Goal: Find specific page/section: Find specific page/section

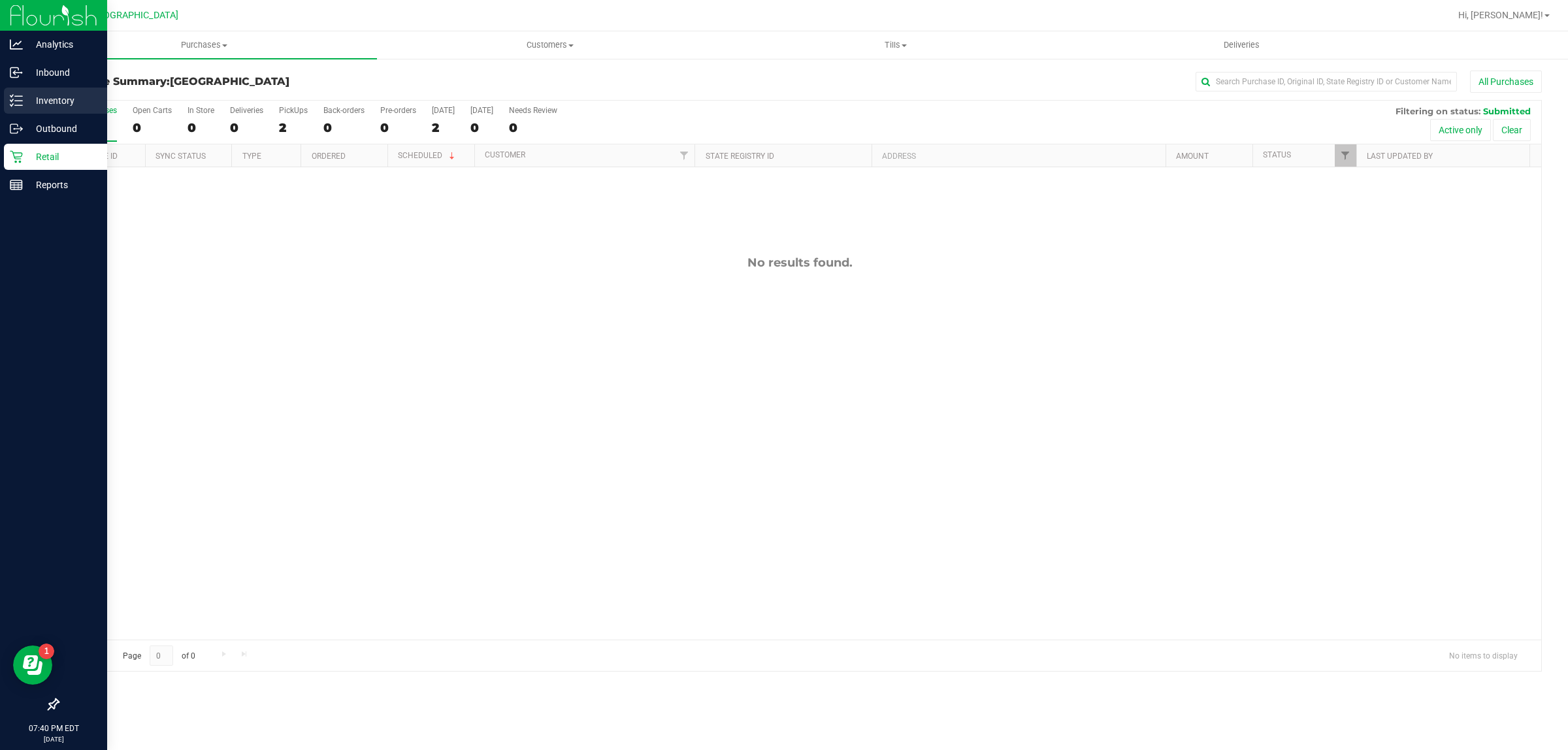
click at [37, 101] on p "Inventory" at bounding box center [62, 101] width 79 height 16
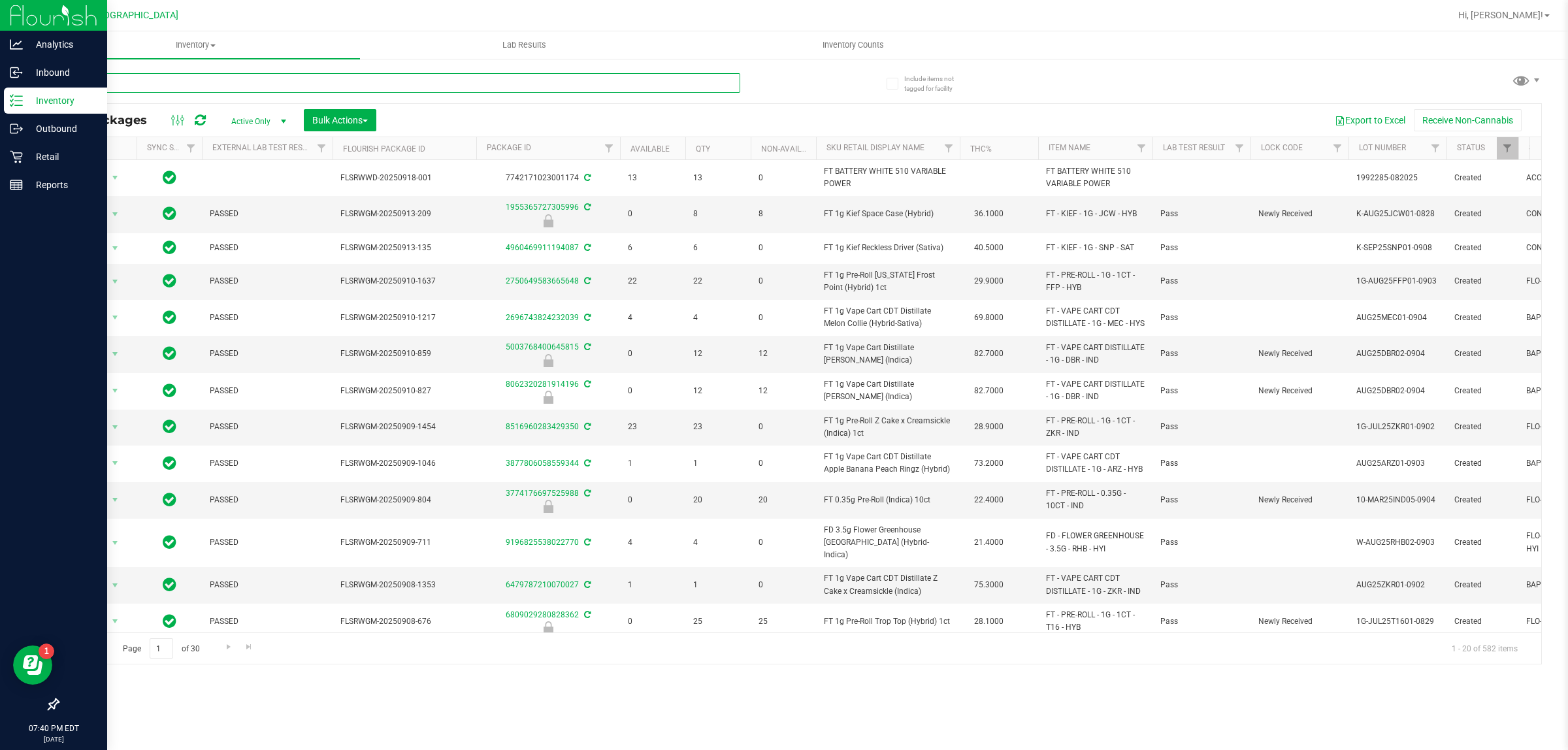
click at [247, 85] on input "text" at bounding box center [399, 83] width 683 height 19
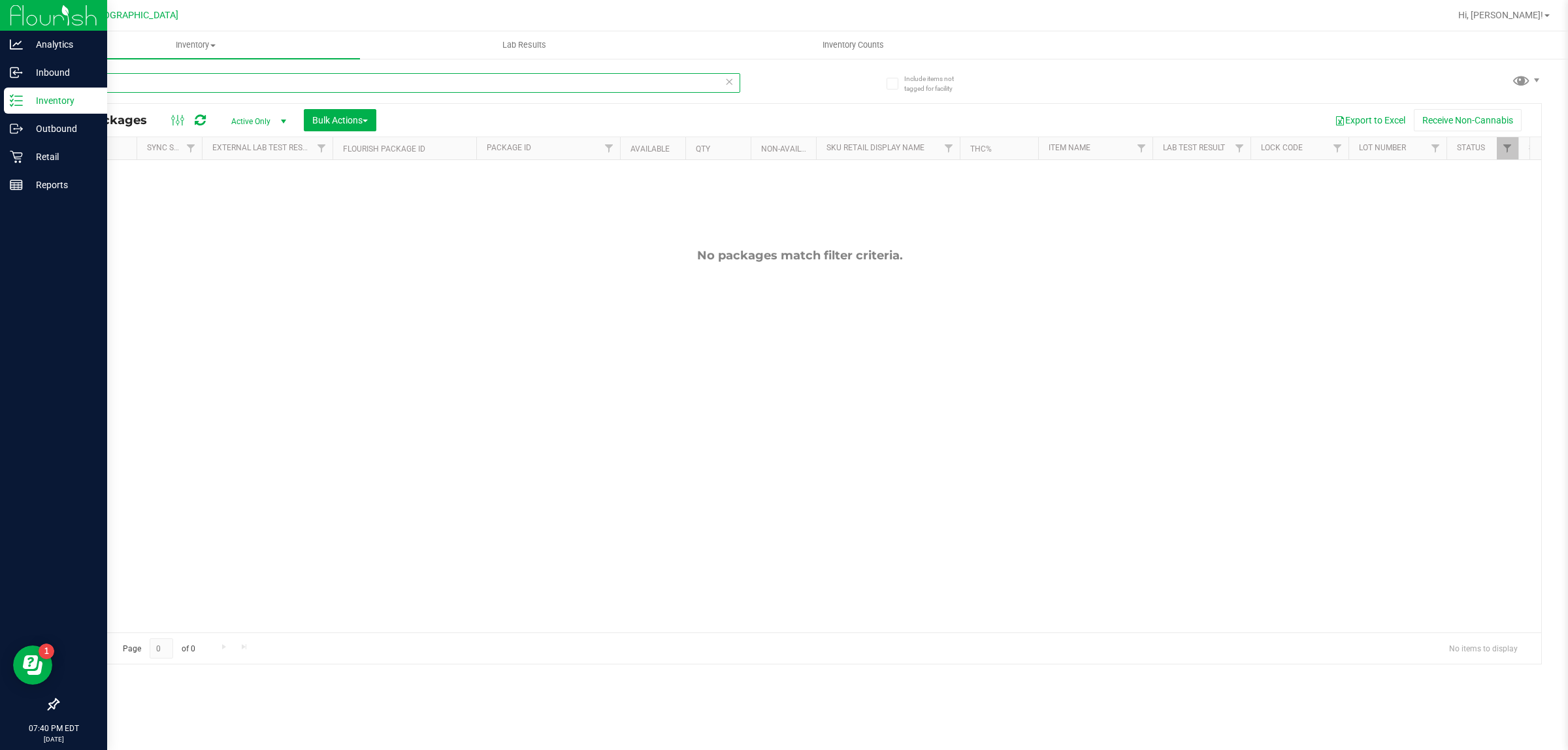
type input "n"
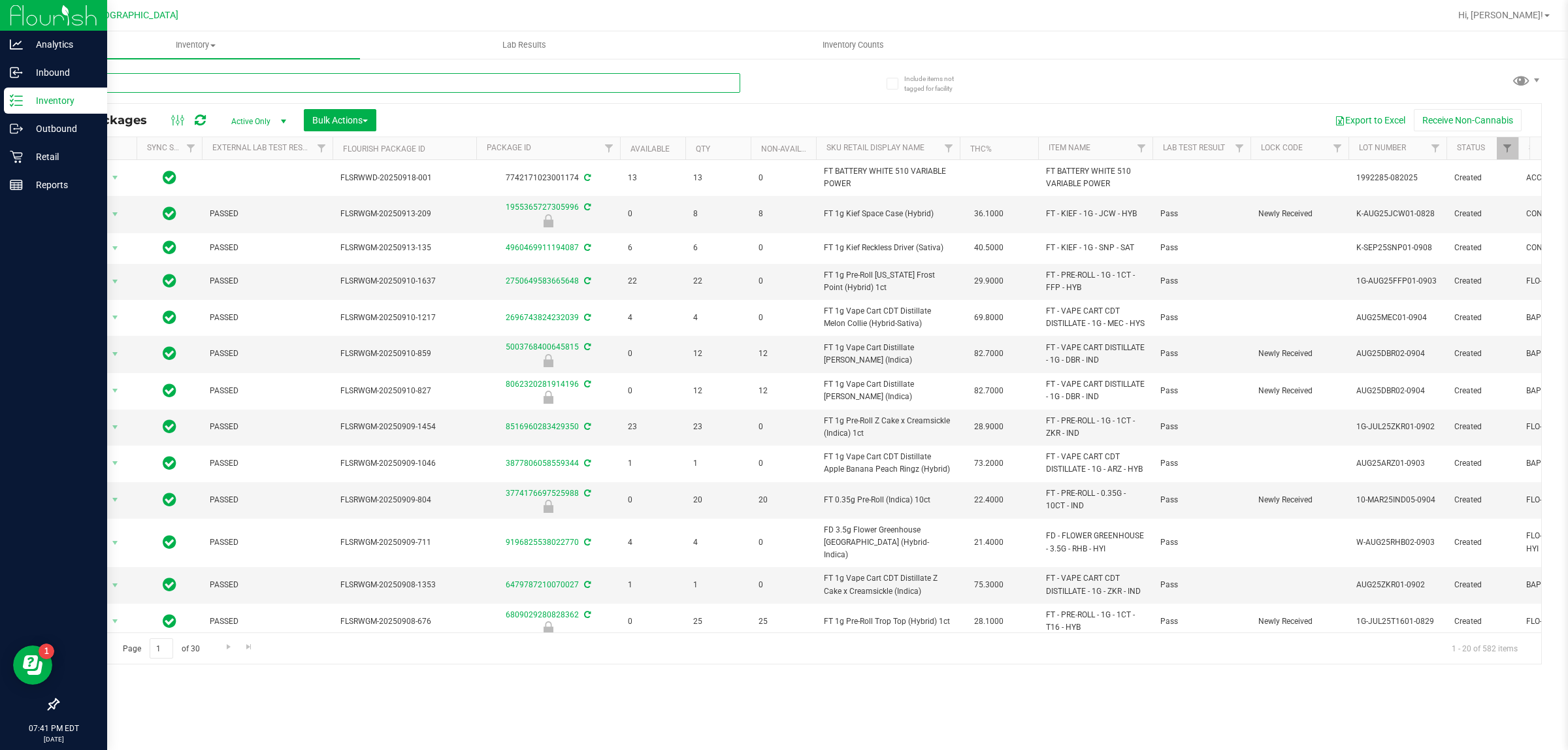
click at [295, 79] on input "text" at bounding box center [399, 83] width 683 height 19
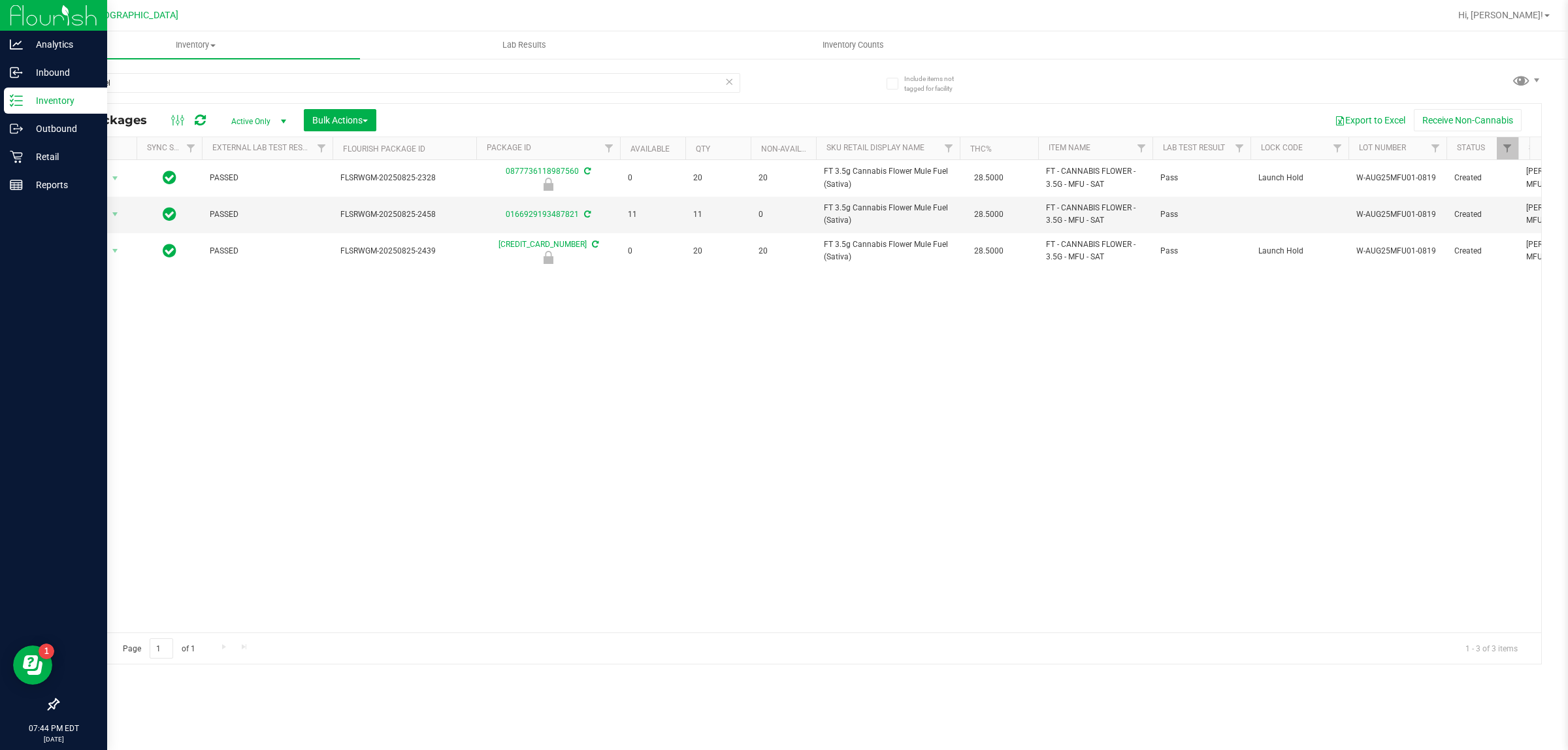
click at [593, 582] on div "Action Action Edit attributes Global inventory Locate package Package audit log…" at bounding box center [800, 396] width 1483 height 472
click at [15, 101] on line at bounding box center [19, 101] width 7 height 0
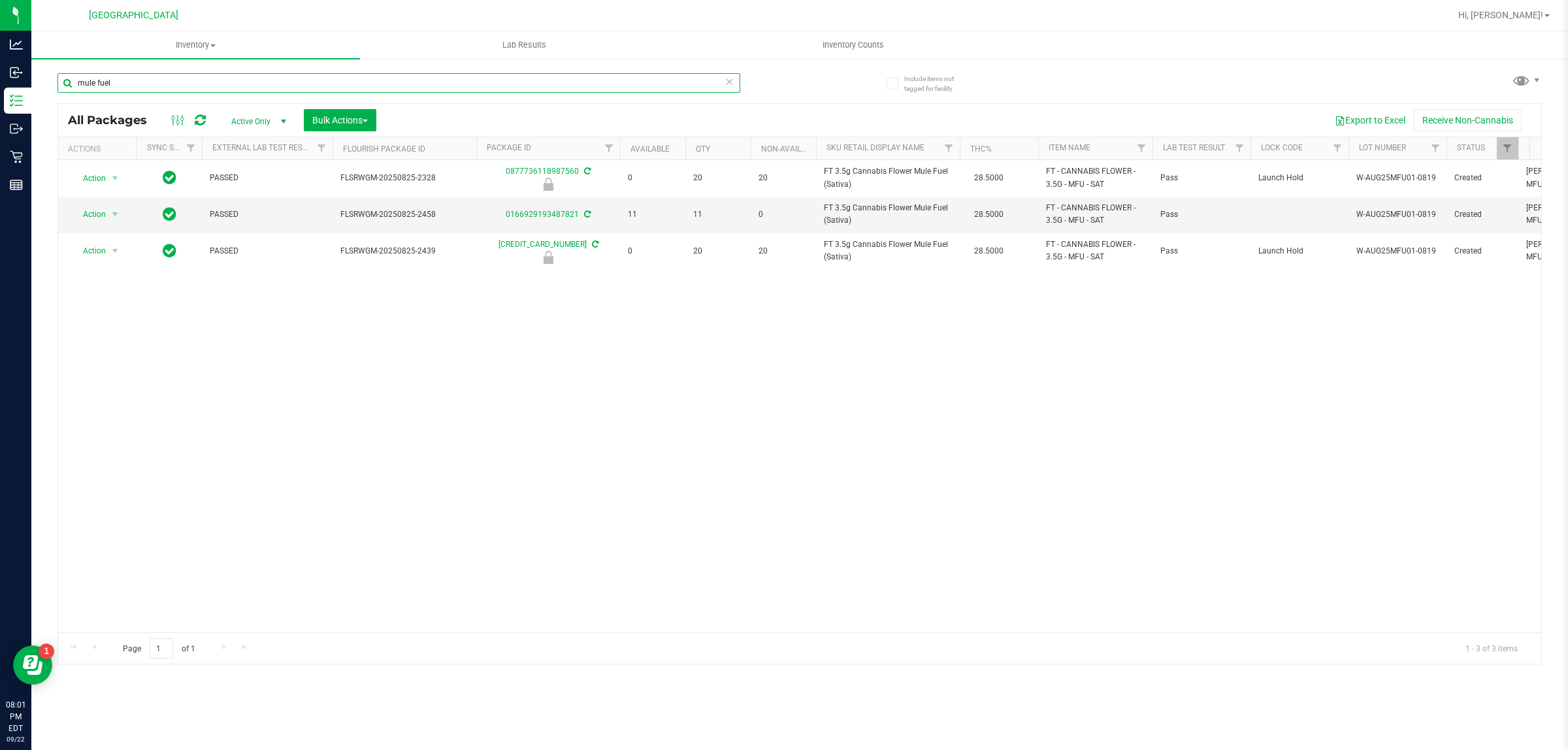
click at [189, 79] on input "mule fuel" at bounding box center [399, 83] width 683 height 19
type input "m"
type input "htm"
